Goal: Task Accomplishment & Management: Manage account settings

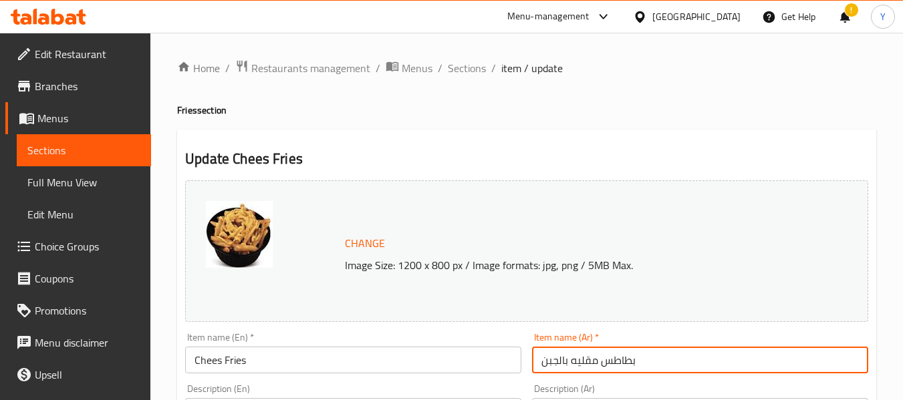
scroll to position [241, 0]
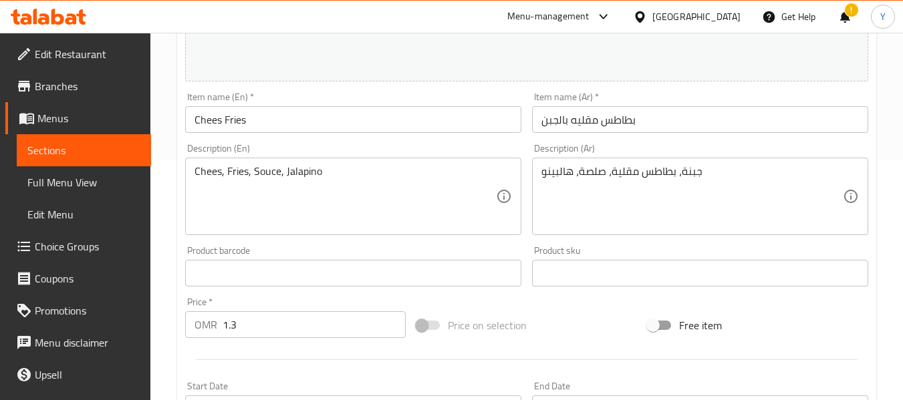
click at [108, 155] on span "Sections" at bounding box center [83, 150] width 113 height 16
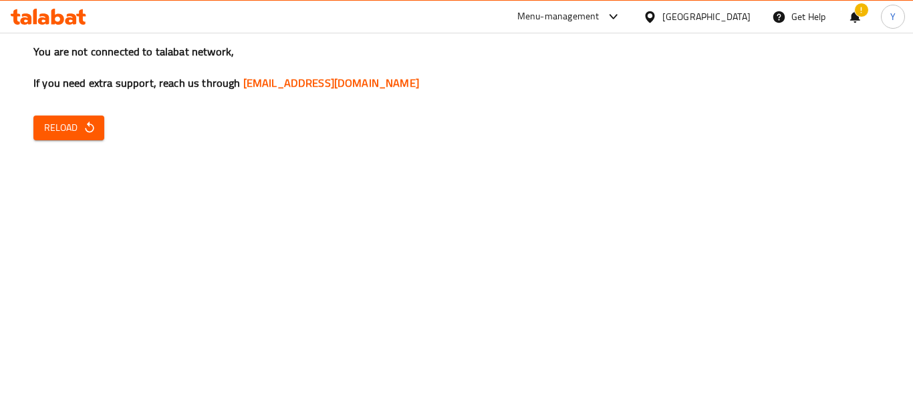
click at [66, 128] on span "Reload" at bounding box center [68, 128] width 49 height 17
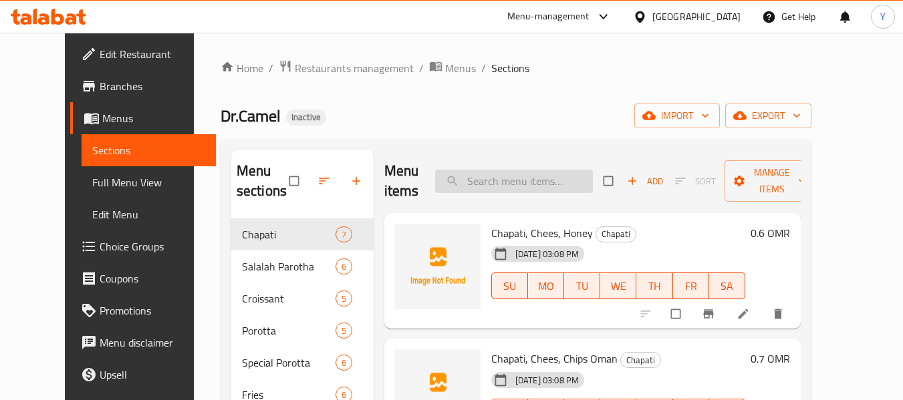
click at [556, 174] on input "search" at bounding box center [514, 181] width 158 height 23
paste input "Beef Pasta"
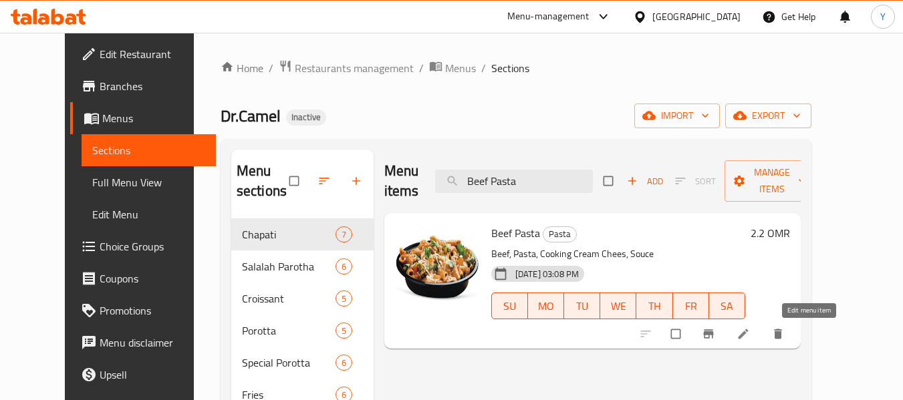
type input "Beef Pasta"
click at [750, 328] on icon at bounding box center [743, 334] width 13 height 13
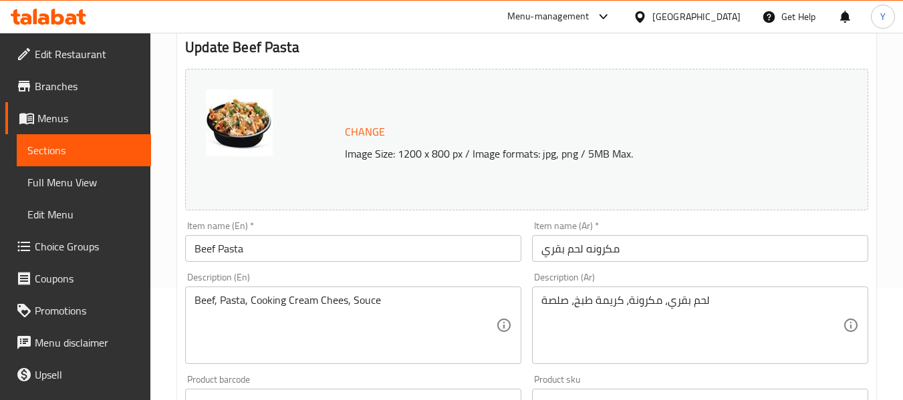
scroll to position [125, 0]
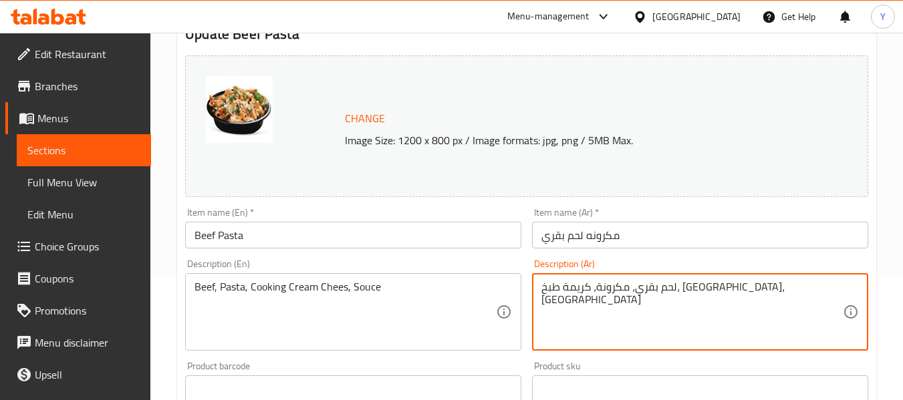
type textarea "لحم بقري، مكرونة، كريمة طبخ، [GEOGRAPHIC_DATA]، [GEOGRAPHIC_DATA]"
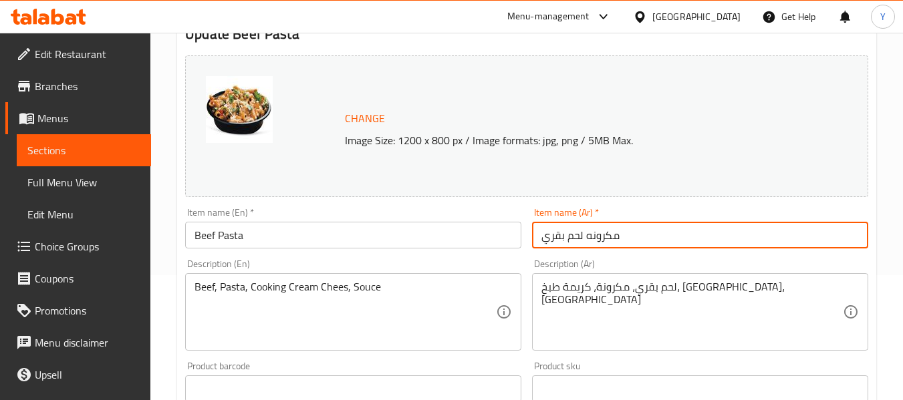
click at [733, 241] on input "مكرونه لحم بقري" at bounding box center [700, 235] width 336 height 27
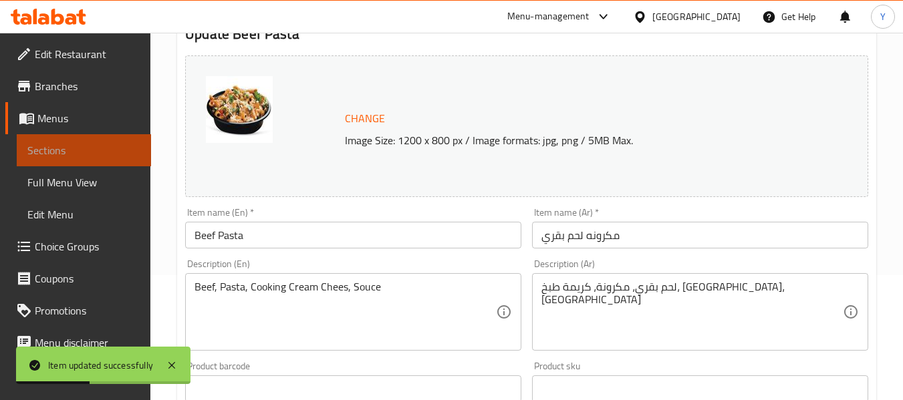
click at [132, 151] on link "Sections" at bounding box center [84, 150] width 134 height 32
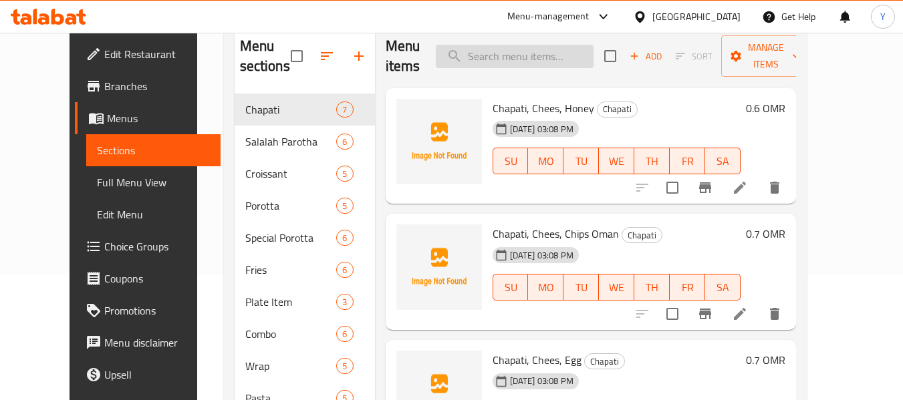
click at [469, 55] on input "search" at bounding box center [515, 56] width 158 height 23
paste input "Vimto"
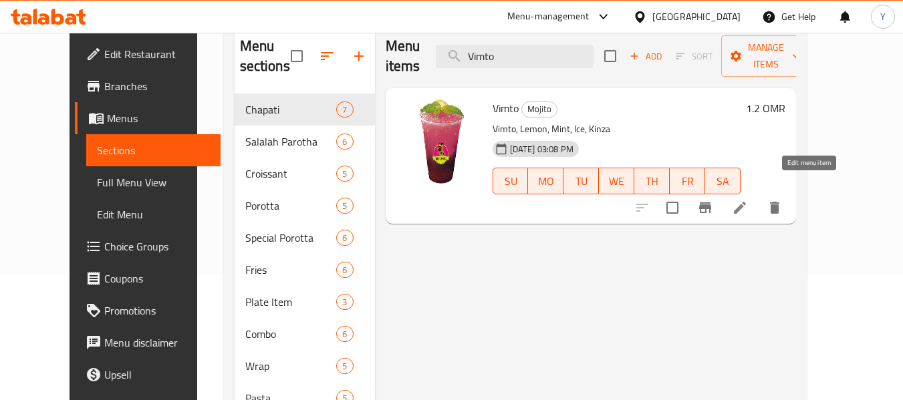
type input "Vimto"
click at [748, 200] on icon at bounding box center [740, 208] width 16 height 16
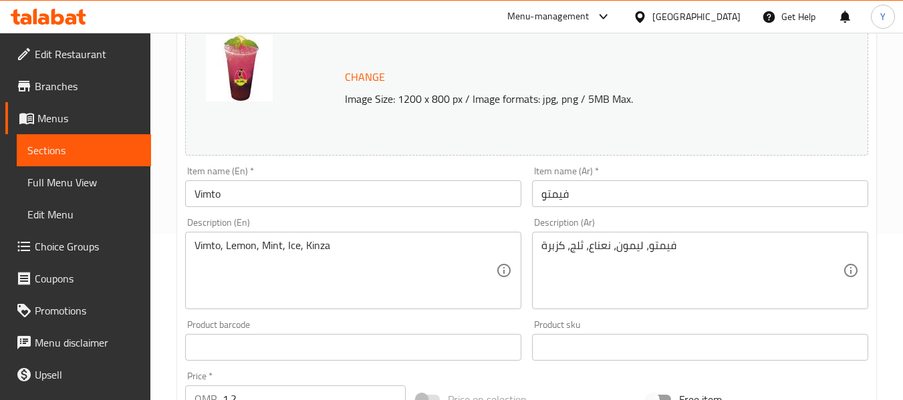
scroll to position [178, 0]
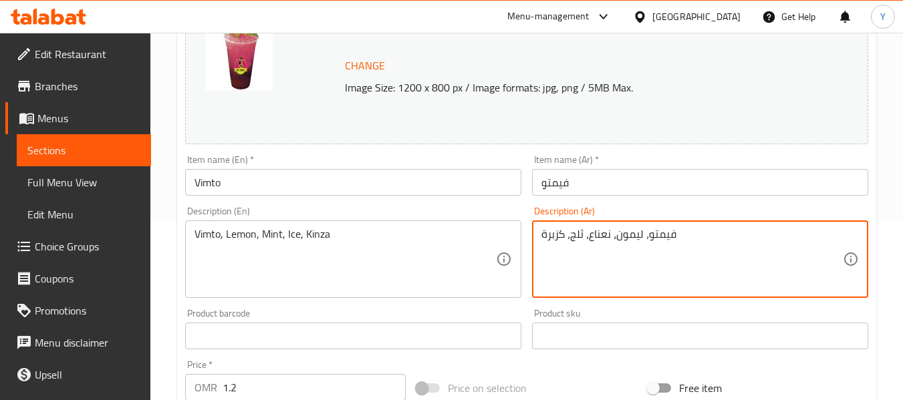
drag, startPoint x: 559, startPoint y: 233, endPoint x: 535, endPoint y: 232, distance: 23.4
type textarea "فيمتو، ليمون، نعناع، ثلج، كينزا"
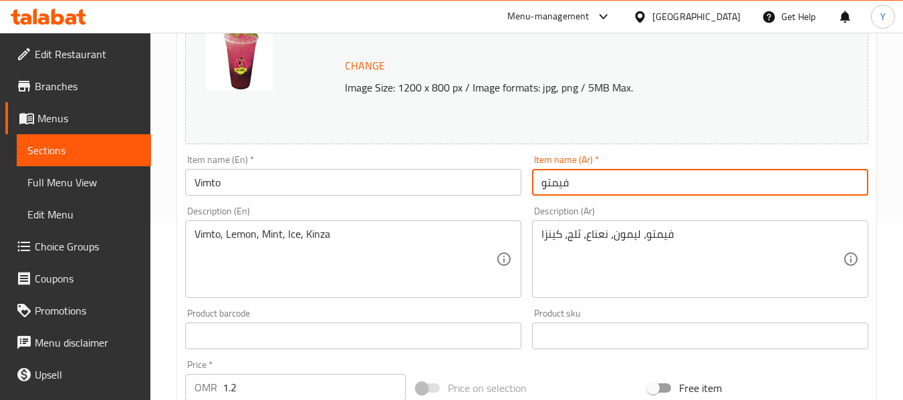
click at [592, 187] on input "فيمتو" at bounding box center [700, 182] width 336 height 27
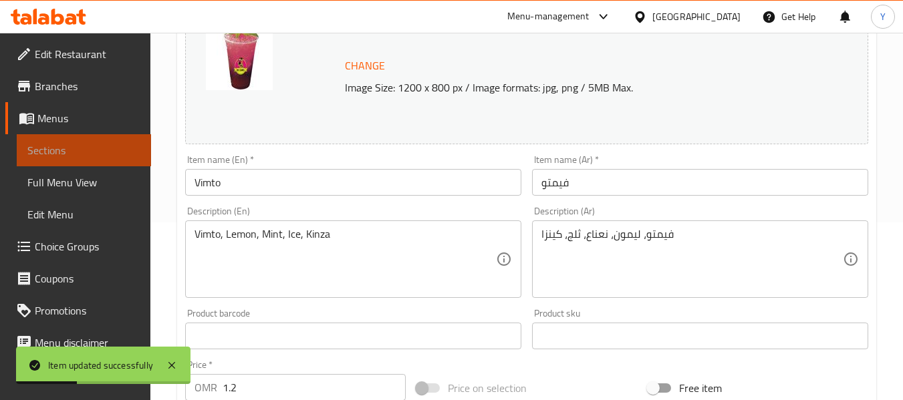
click at [122, 148] on span "Sections" at bounding box center [83, 150] width 113 height 16
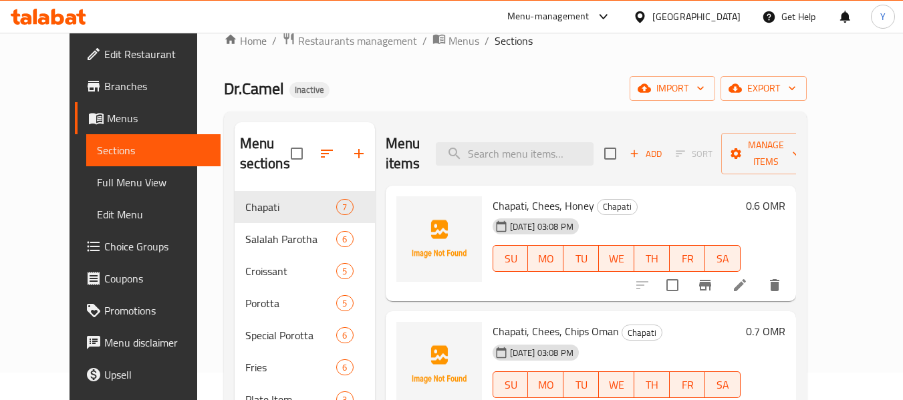
scroll to position [35, 0]
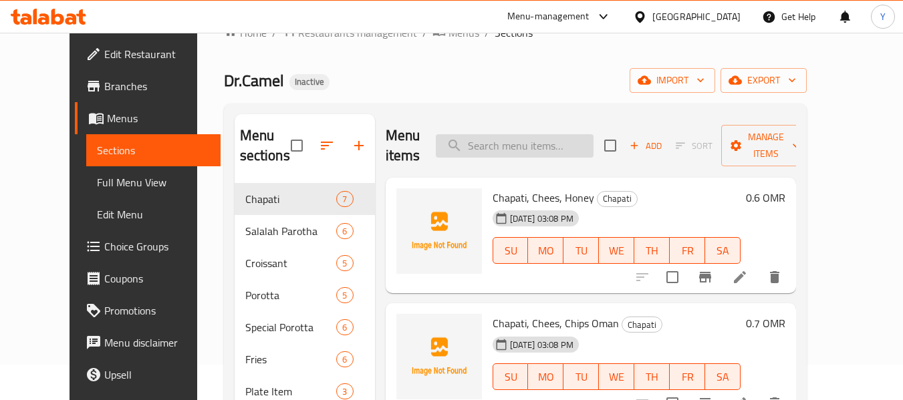
drag, startPoint x: 438, startPoint y: 168, endPoint x: 508, endPoint y: 144, distance: 74.2
click at [508, 144] on div "Menu items Add Sort Manage items" at bounding box center [591, 145] width 410 height 63
click at [541, 154] on input "search" at bounding box center [515, 145] width 158 height 23
paste input "Rob Roman"
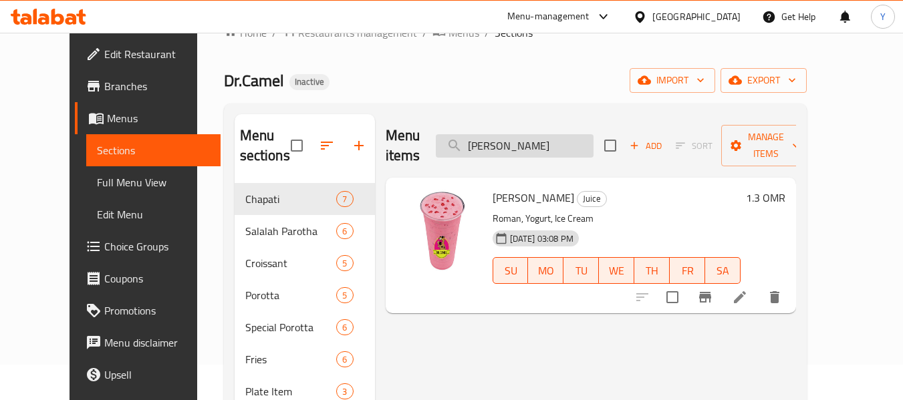
click at [545, 144] on input "Rob Roman" at bounding box center [515, 145] width 158 height 23
paste input "Fresh beef"
click at [545, 144] on input "Rob Roman" at bounding box center [515, 145] width 158 height 23
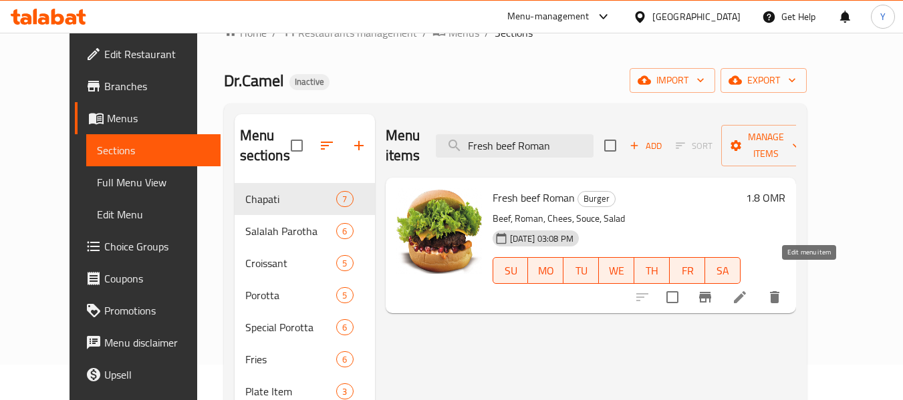
type input "Fresh beef Roman"
click at [748, 289] on icon at bounding box center [740, 297] width 16 height 16
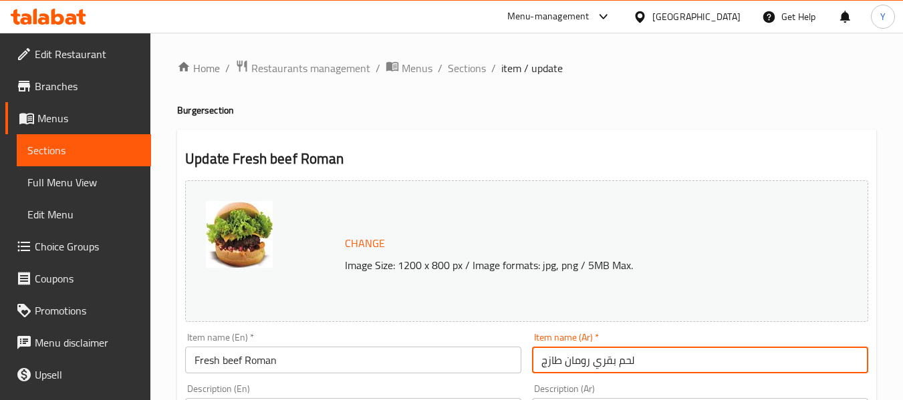
click at [581, 366] on input "لحم بقري رومان طازج" at bounding box center [700, 360] width 336 height 27
type input "لحم بقري رمان طازج"
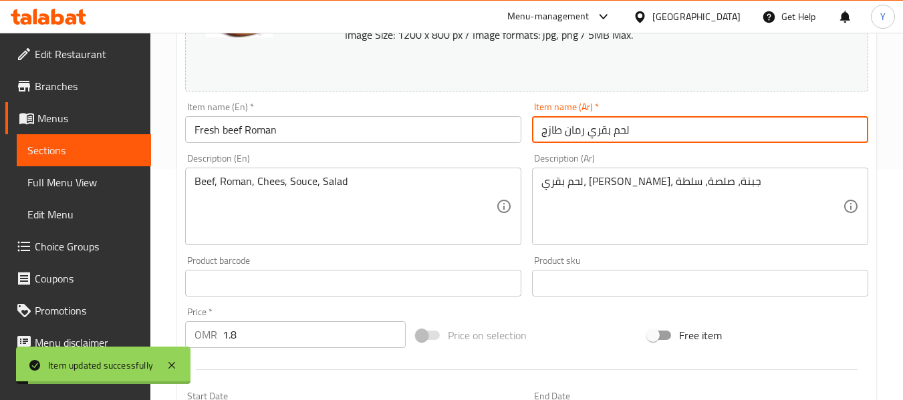
scroll to position [186, 0]
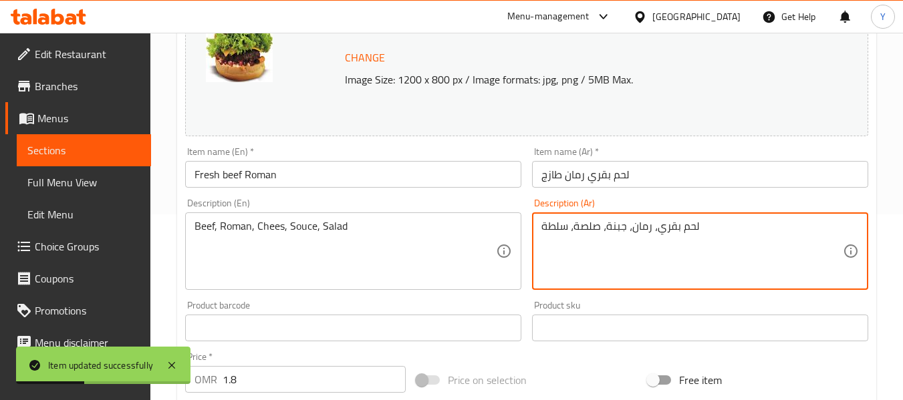
type textarea "لحم بقري، رمان، جبنة، صلصة، سلطة"
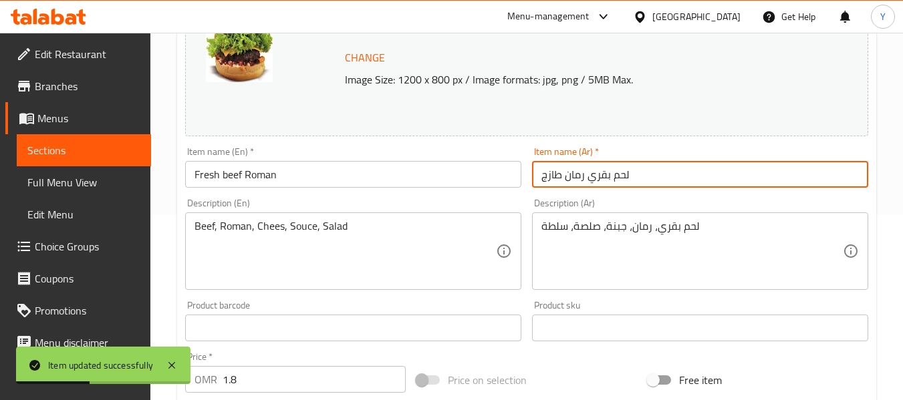
click at [664, 171] on input "لحم بقري رمان طازج" at bounding box center [700, 174] width 336 height 27
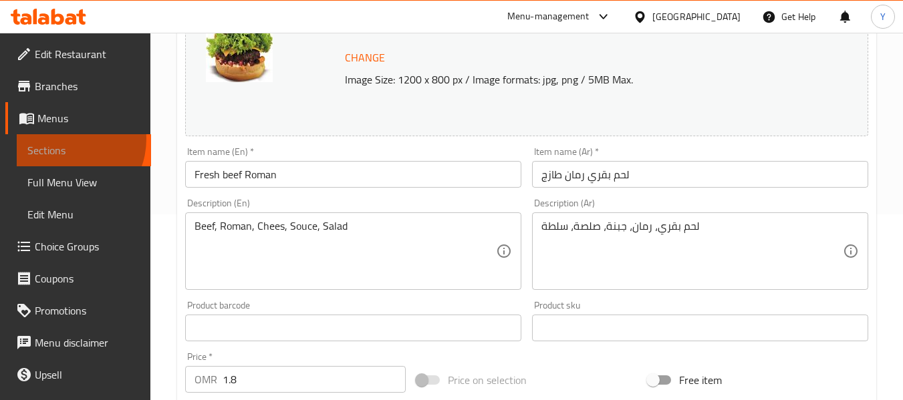
click at [63, 139] on link "Sections" at bounding box center [84, 150] width 134 height 32
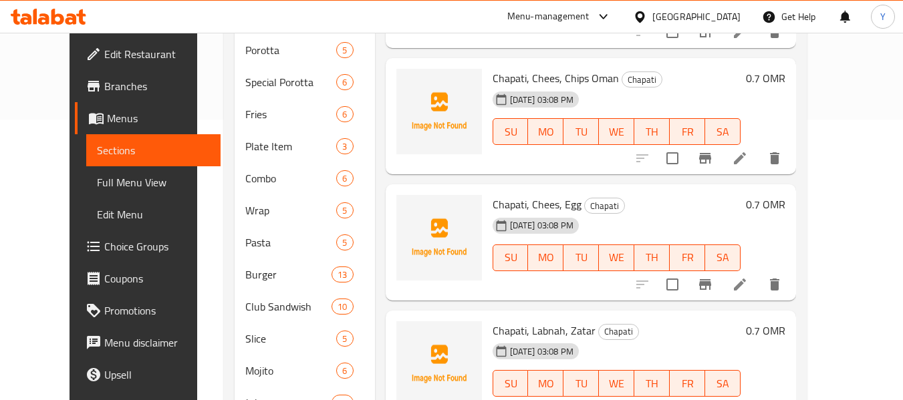
scroll to position [309, 0]
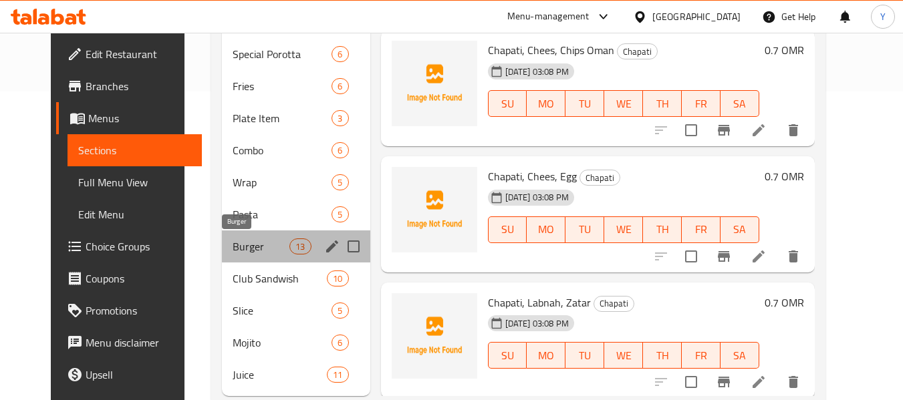
click at [251, 243] on span "Burger" at bounding box center [261, 247] width 57 height 16
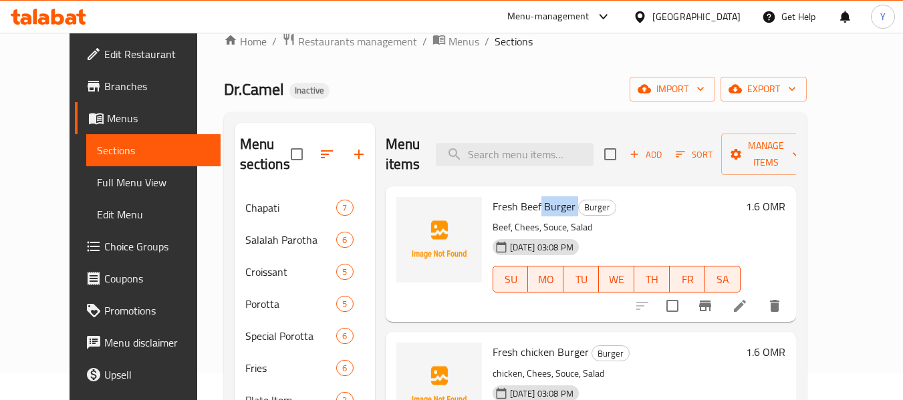
drag, startPoint x: 523, startPoint y: 203, endPoint x: 558, endPoint y: 209, distance: 35.8
click at [558, 209] on h6 "Fresh Beef Burger Burger" at bounding box center [617, 206] width 248 height 19
copy h6 "Burger"
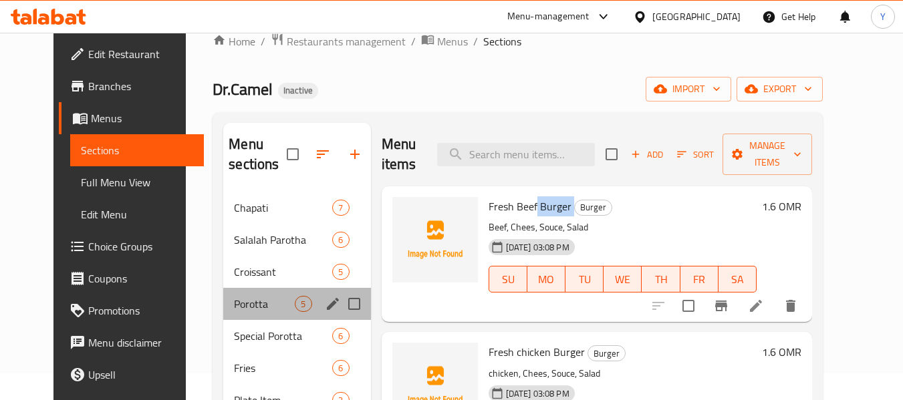
click at [239, 315] on div "Porotta 5" at bounding box center [296, 304] width 147 height 32
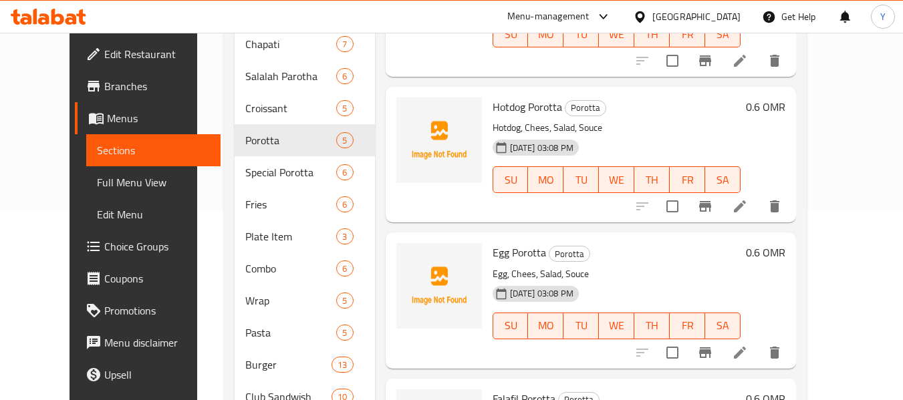
scroll to position [342, 0]
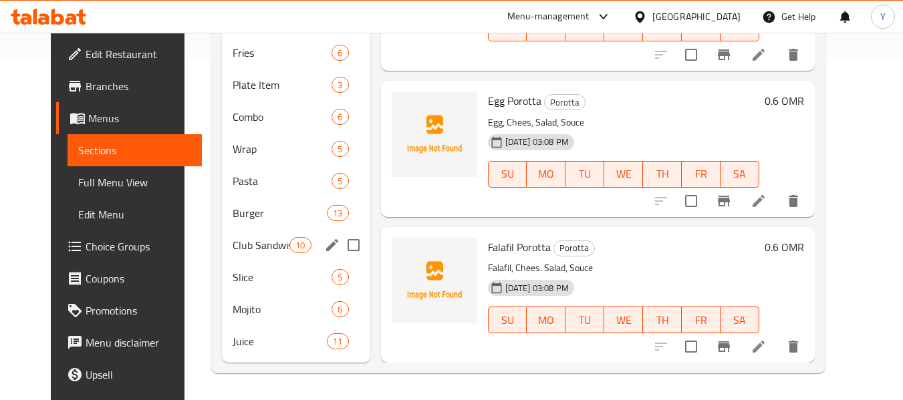
click at [257, 257] on div "Club Sandwish 10" at bounding box center [296, 245] width 148 height 32
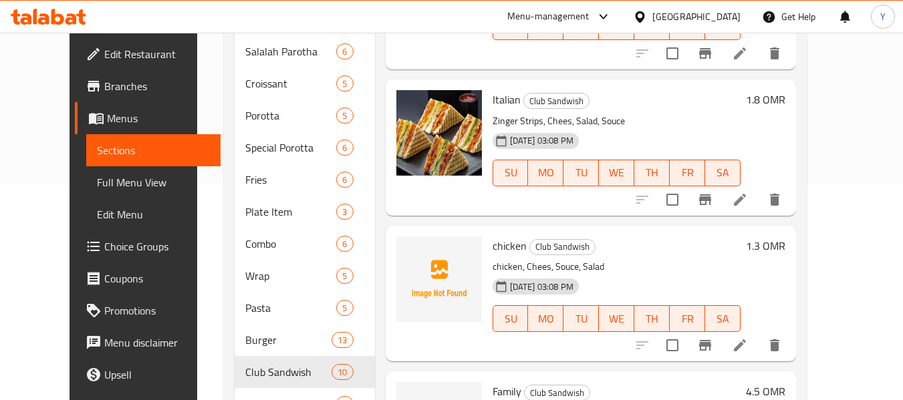
scroll to position [74, 0]
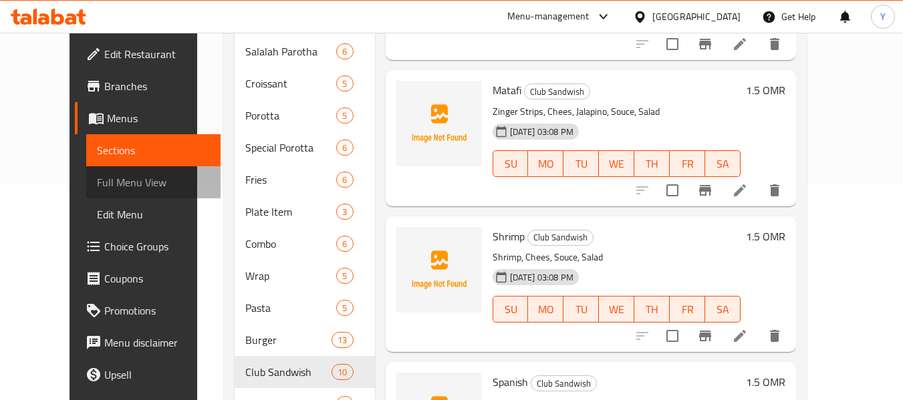
click at [97, 186] on span "Full Menu View" at bounding box center [153, 182] width 113 height 16
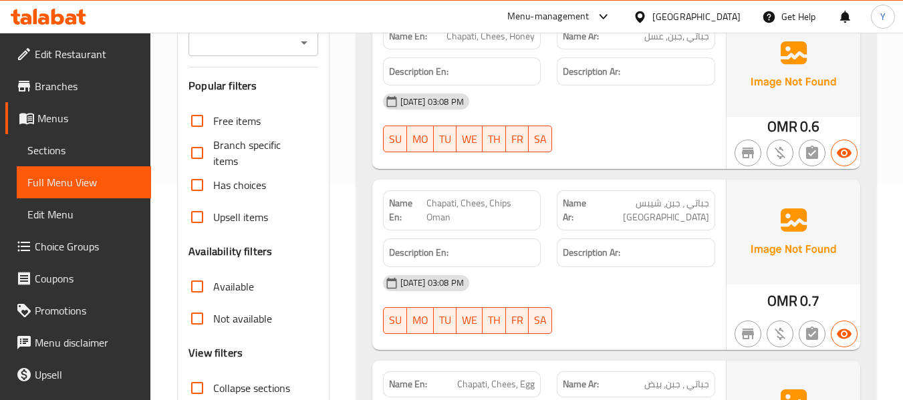
scroll to position [565, 0]
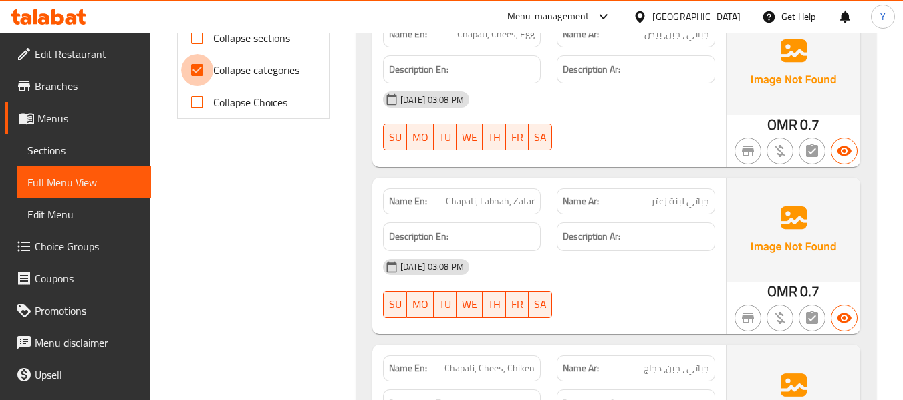
click at [198, 82] on input "Collapse categories" at bounding box center [197, 70] width 32 height 32
checkbox input "false"
click at [690, 196] on span "جباتي لبنة زعتر" at bounding box center [680, 202] width 58 height 14
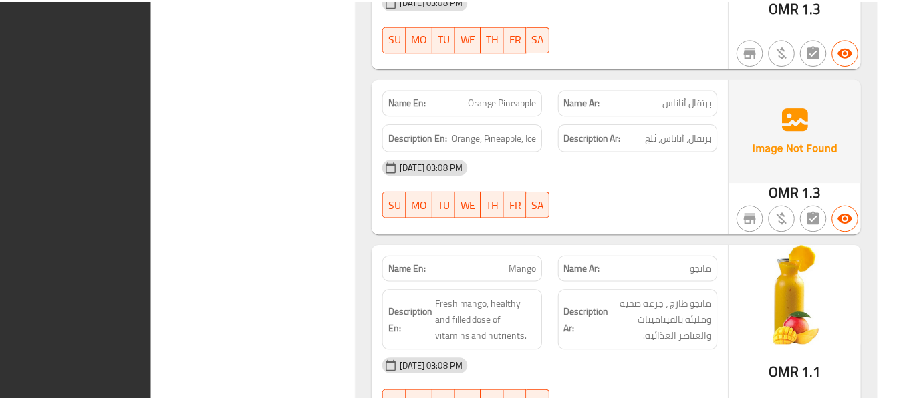
scroll to position [18650, 0]
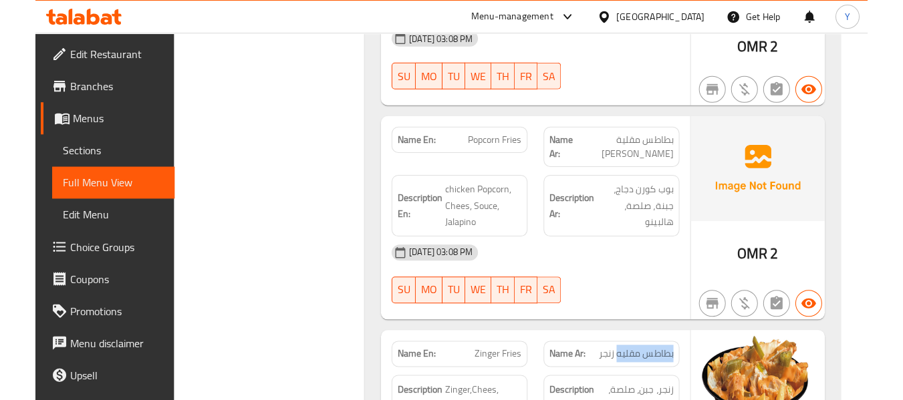
scroll to position [6207, 0]
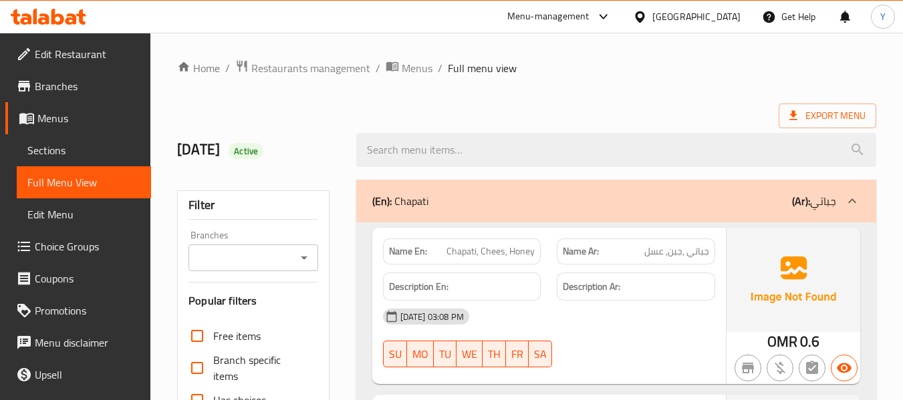
scroll to position [350, 0]
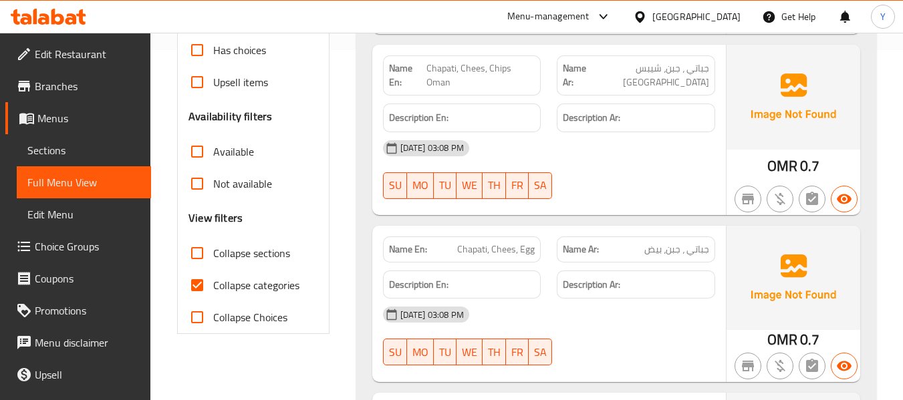
click at [451, 238] on div "Name En: Chapati, Chees, Egg" at bounding box center [462, 250] width 158 height 26
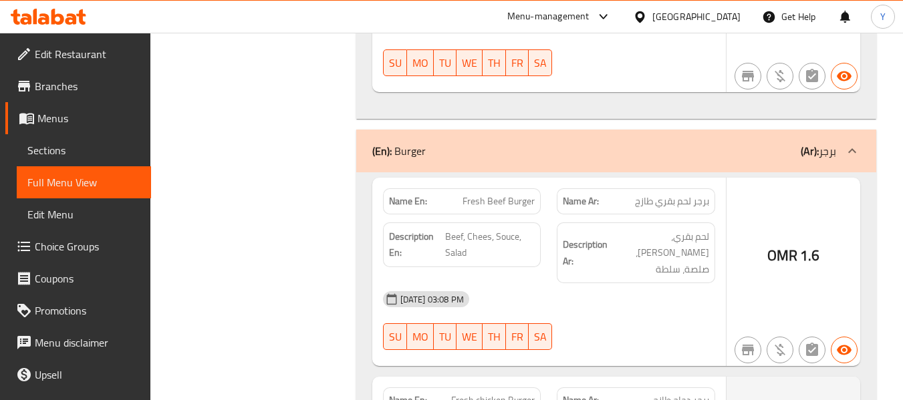
scroll to position [17448, 0]
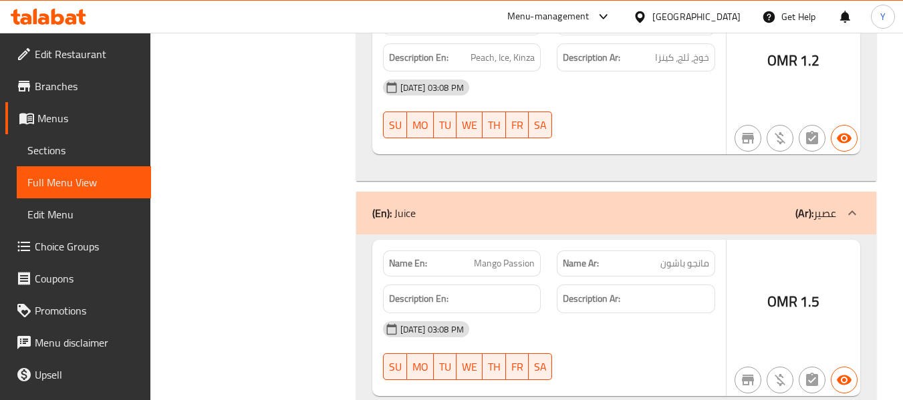
copy span "Rob Roman"
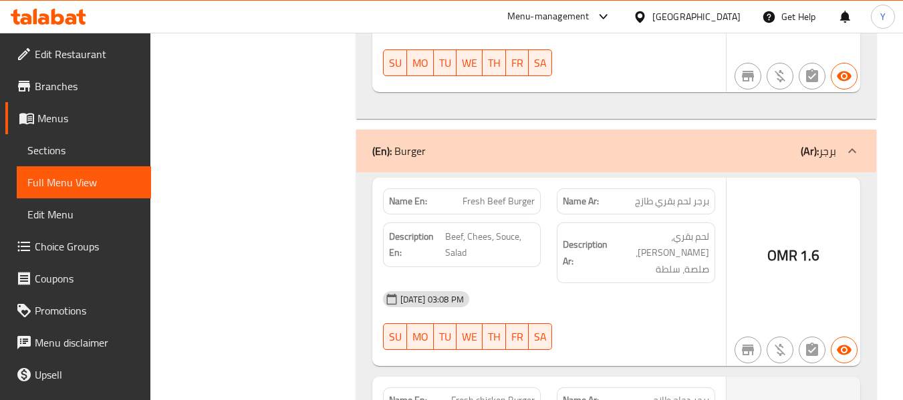
copy span "Fresh beef Roman"
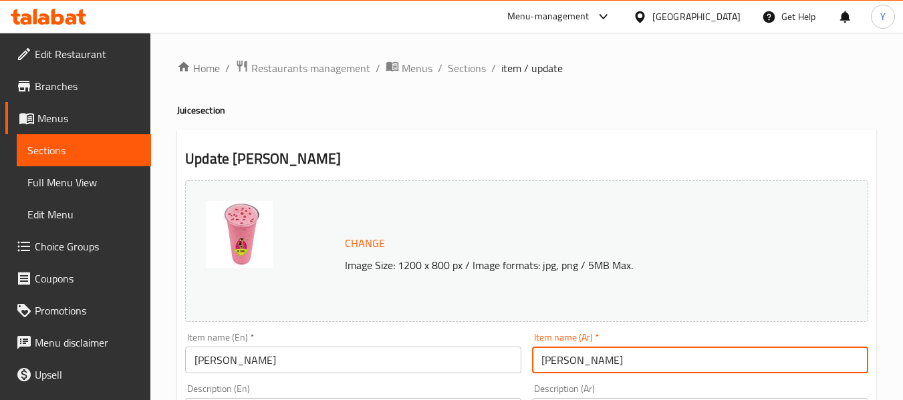
click at [559, 366] on input "[PERSON_NAME]" at bounding box center [700, 360] width 336 height 27
type input "روب رمان"
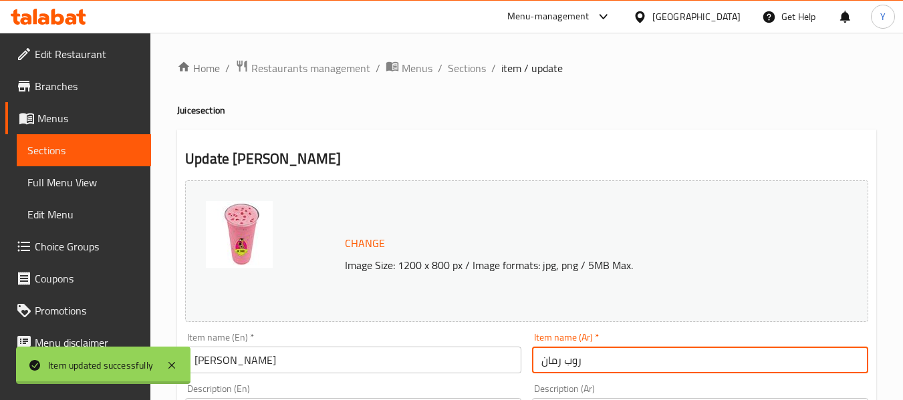
scroll to position [207, 0]
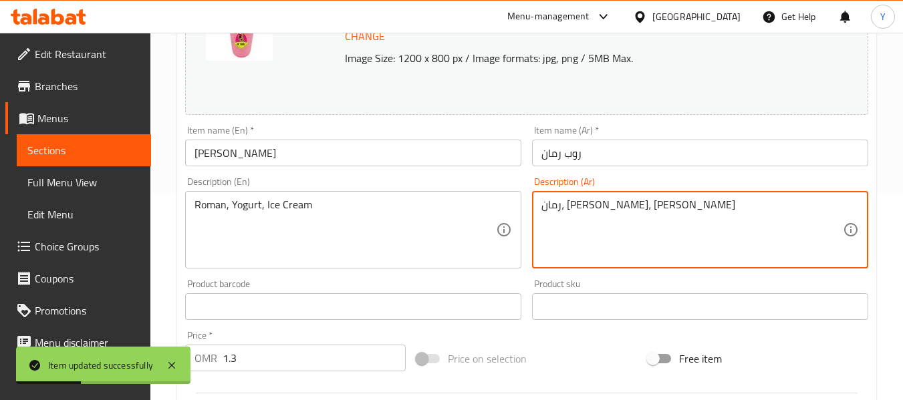
type textarea "رمان، [PERSON_NAME]، [PERSON_NAME]"
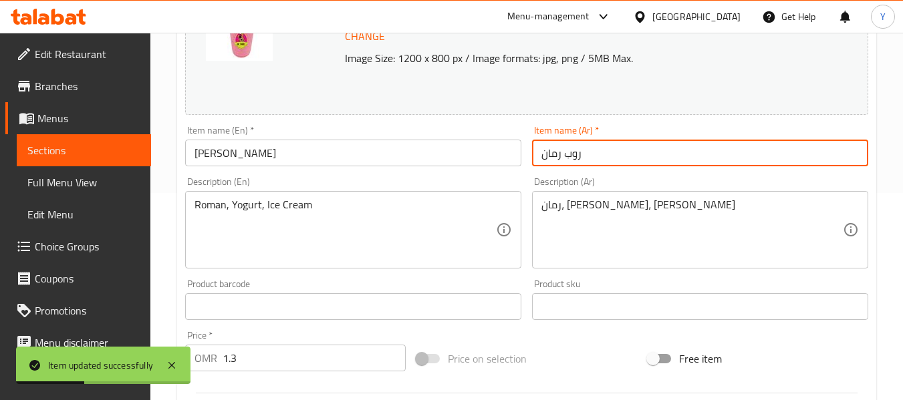
click at [644, 160] on input "روب رمان" at bounding box center [700, 153] width 336 height 27
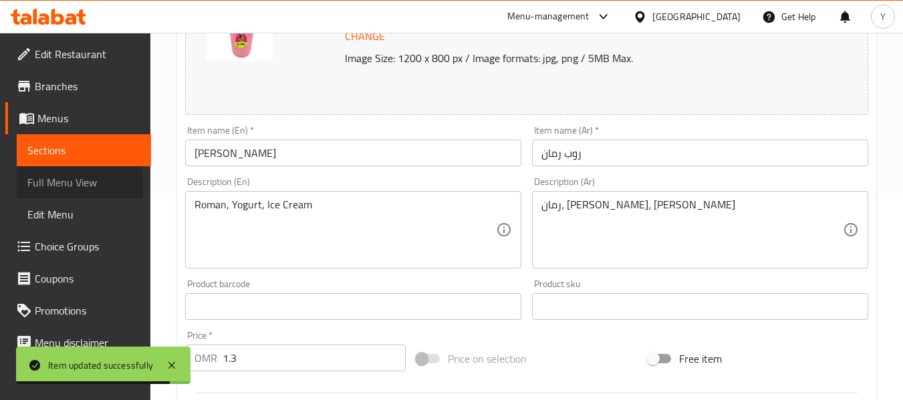
click at [25, 184] on link "Full Menu View" at bounding box center [84, 182] width 134 height 32
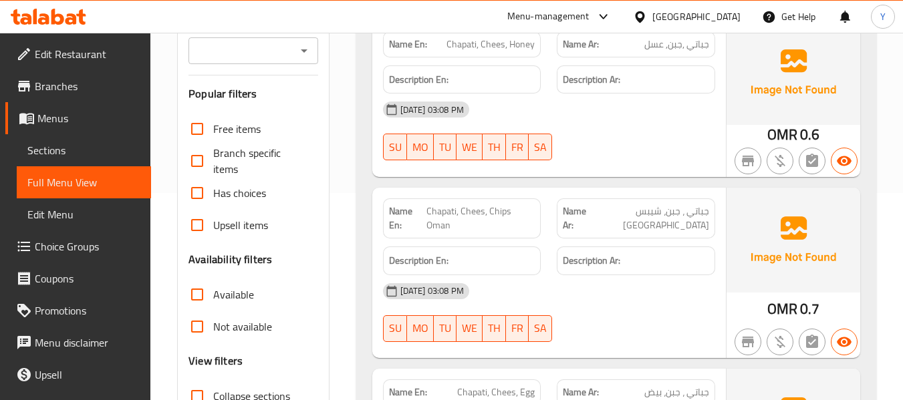
click at [549, 241] on div "Description Ar:" at bounding box center [636, 261] width 174 height 45
click at [455, 94] on div "[DATE] 03:08 PM" at bounding box center [549, 110] width 348 height 32
click at [420, 188] on div "Name En: [PERSON_NAME], Chees, Chips Oman Name Ar: [GEOGRAPHIC_DATA] ، [GEOGRAP…" at bounding box center [549, 273] width 354 height 170
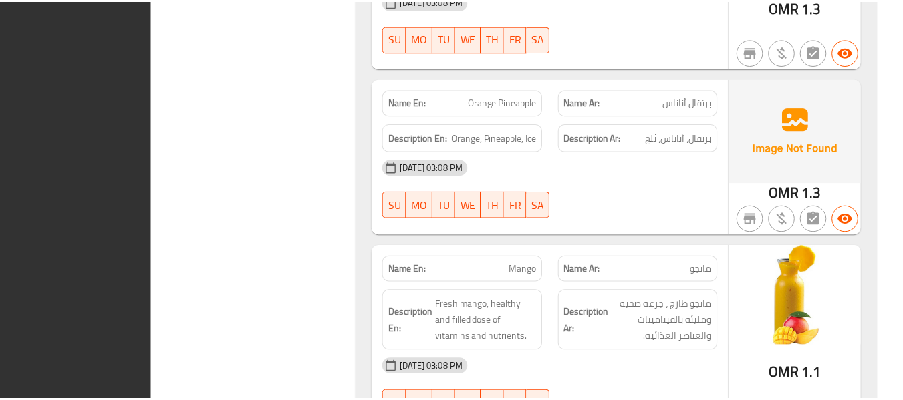
scroll to position [18650, 0]
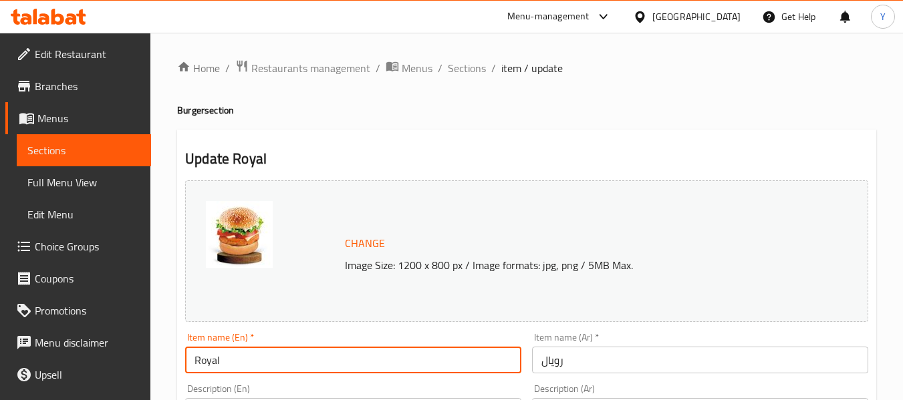
click at [410, 357] on input "Royal" at bounding box center [353, 360] width 336 height 27
paste input "Burger"
type input "Royal Burger"
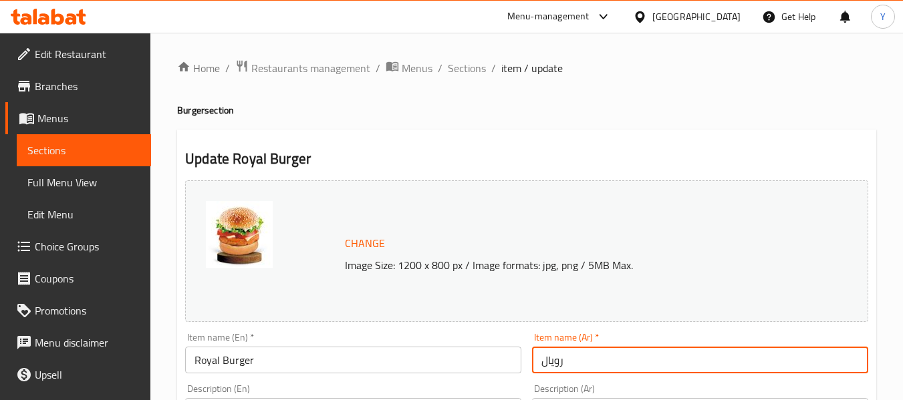
click at [539, 366] on input "رويال" at bounding box center [700, 360] width 336 height 27
paste input "برجر"
type input "برجر رويال"
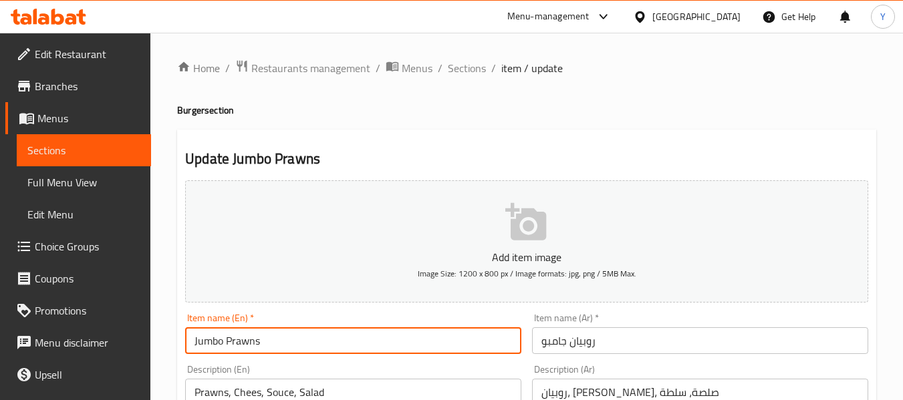
click at [376, 342] on input "Jumbo Prawns" at bounding box center [353, 341] width 336 height 27
paste input "Burger"
type input "Jumbo Prawns Burger"
click at [541, 342] on input "روبيان جامبو" at bounding box center [700, 341] width 336 height 27
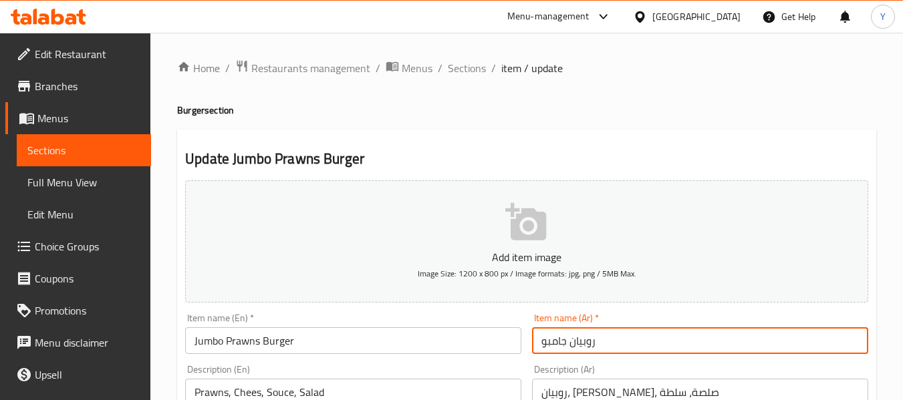
paste input "برجر"
type input "برجر روبيان جامبو"
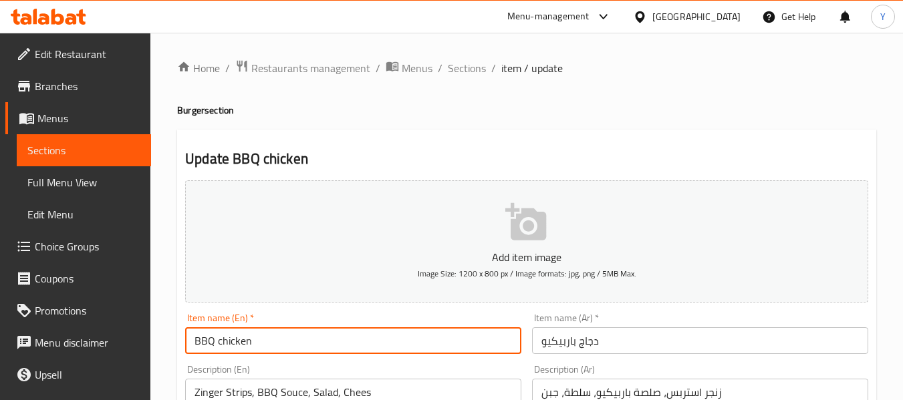
paste input "Burger"
click at [400, 340] on input "BBQ chicken" at bounding box center [353, 341] width 336 height 27
type input "BBQ chicken Burger"
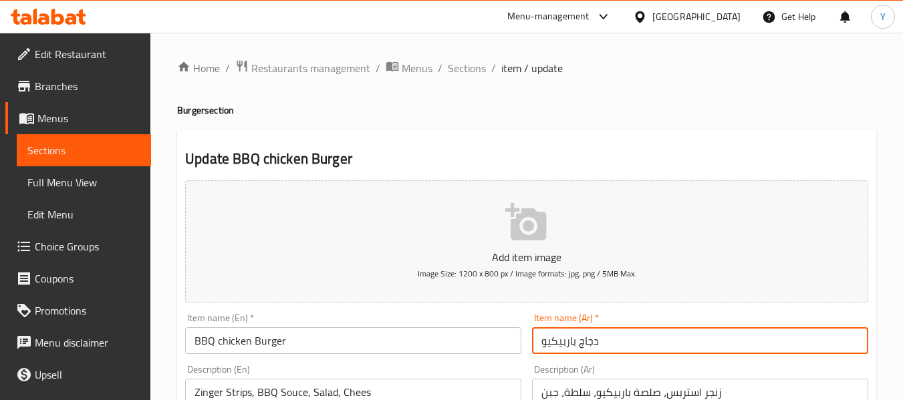
click at [541, 352] on input "دجاج باربيكيو" at bounding box center [700, 341] width 336 height 27
paste input "برجر"
type input "برجر دجاج باربيكيو"
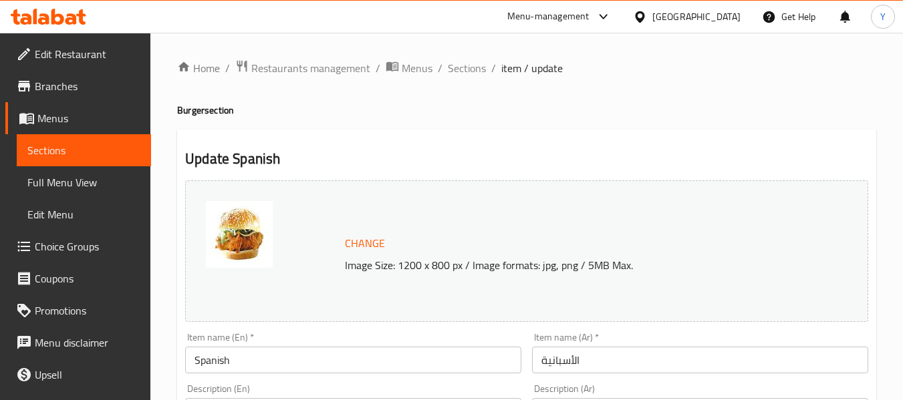
paste input "Burger"
click at [392, 362] on input "Spanish" at bounding box center [353, 360] width 336 height 27
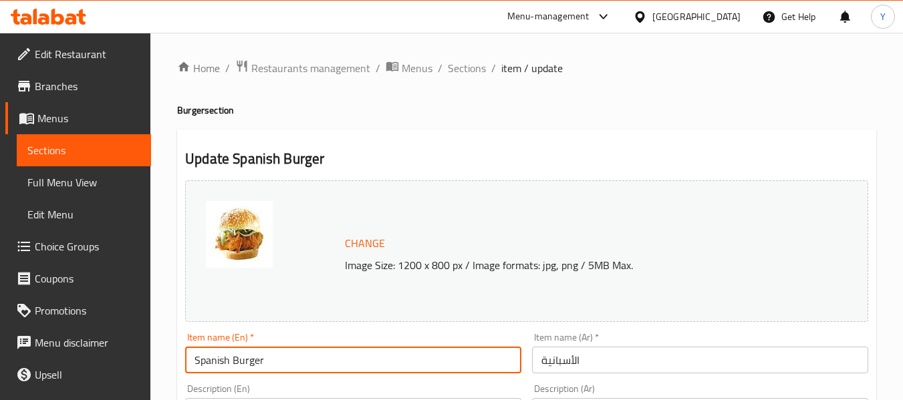
type input "Spanish Burger"
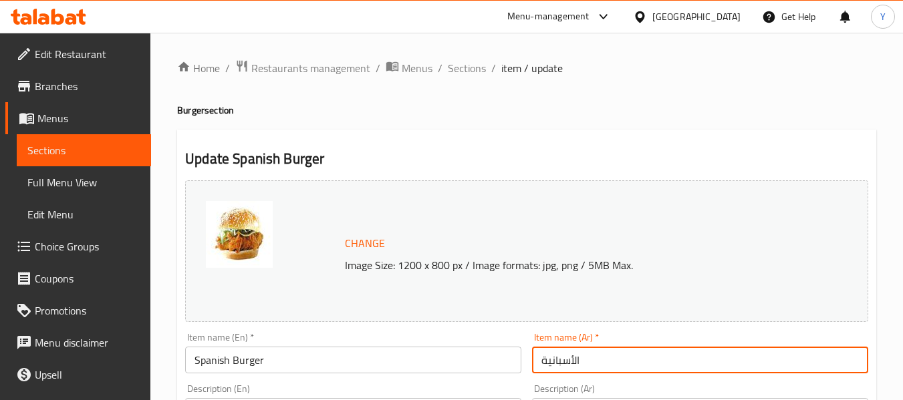
click at [540, 360] on input "الأسبانية" at bounding box center [700, 360] width 336 height 27
paste input "برجر"
click at [575, 361] on input "برجر الأسبانية" at bounding box center [700, 360] width 336 height 27
drag, startPoint x: 545, startPoint y: 361, endPoint x: 515, endPoint y: 360, distance: 30.8
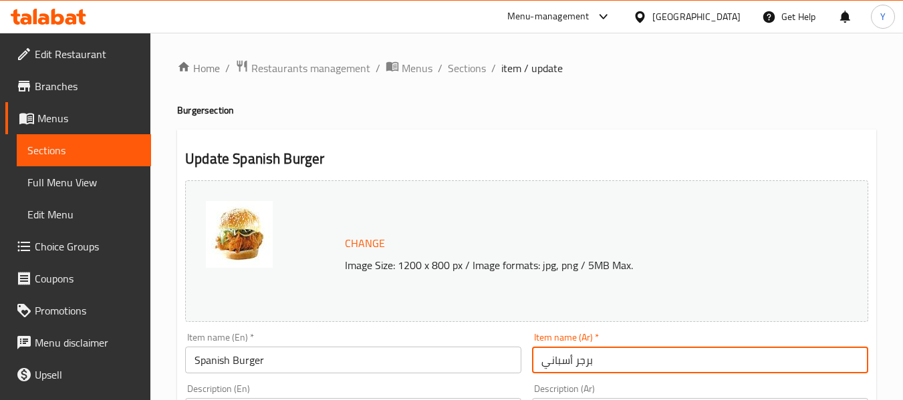
type input "برجر أسباني"
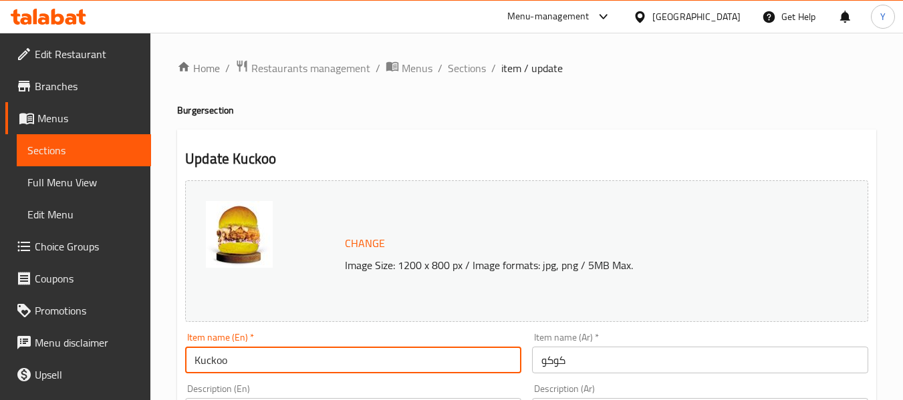
click at [430, 349] on input "Kuckoo" at bounding box center [353, 360] width 336 height 27
paste input "Burger"
type input "Kuckoo Burger"
click at [537, 366] on input "كوكو" at bounding box center [700, 360] width 336 height 27
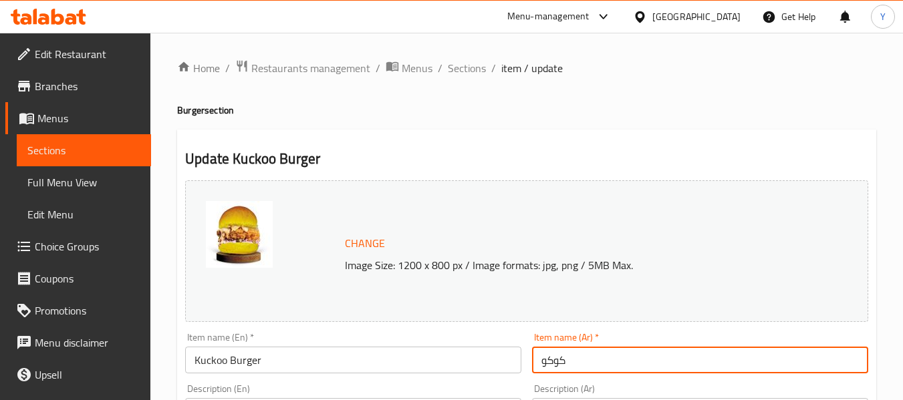
paste input "برجر"
type input "برجر كوكو"
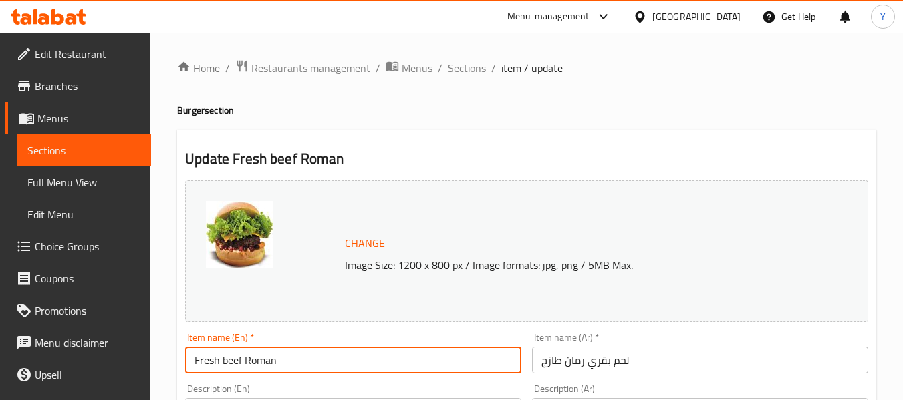
click at [452, 364] on input "Fresh beef Roman" at bounding box center [353, 360] width 336 height 27
paste input "Burger"
type input "Fresh beef Roman Burger"
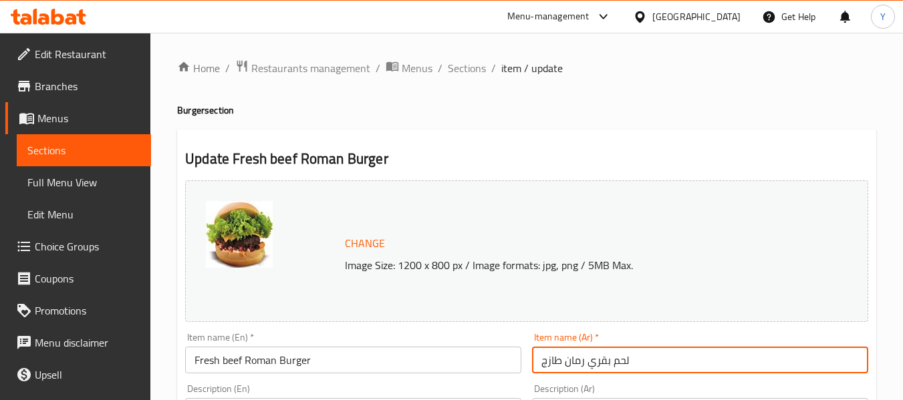
click at [540, 364] on input "لحم بقري رمان طازج" at bounding box center [700, 360] width 336 height 27
drag, startPoint x: 626, startPoint y: 362, endPoint x: 660, endPoint y: 368, distance: 34.6
click at [660, 368] on input "برجر لحم بقري رمان طازج" at bounding box center [700, 360] width 336 height 27
drag, startPoint x: 628, startPoint y: 364, endPoint x: 650, endPoint y: 366, distance: 22.1
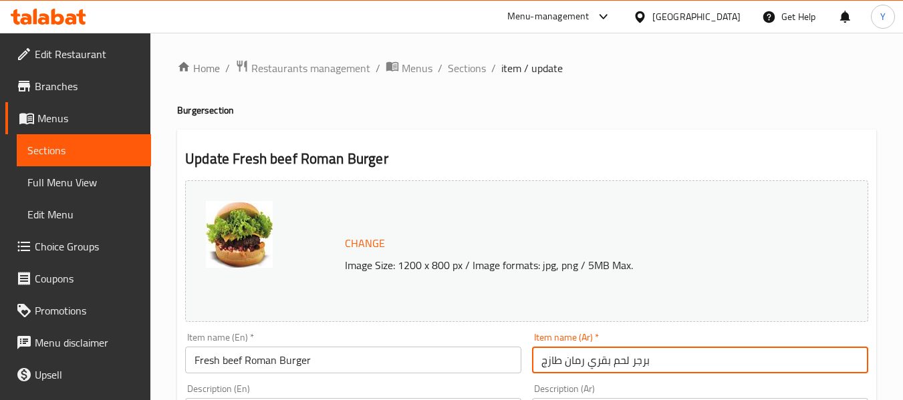
click at [650, 366] on input "برجر لحم بقري رمان طازج" at bounding box center [700, 360] width 336 height 27
type input "برجر لحم بقري رمان طازج"
